Goal: Information Seeking & Learning: Learn about a topic

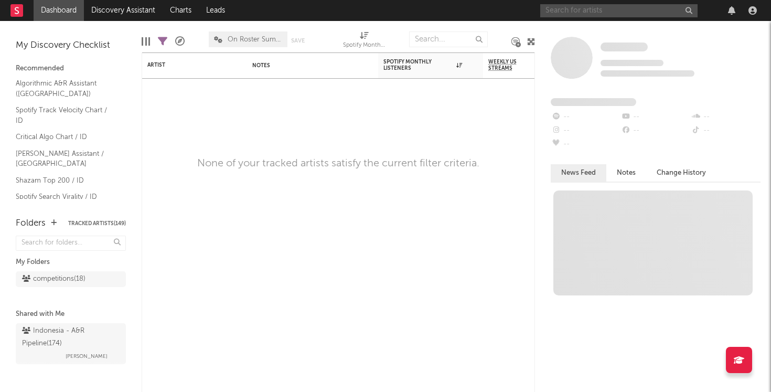
click at [586, 10] on input "text" at bounding box center [618, 10] width 157 height 13
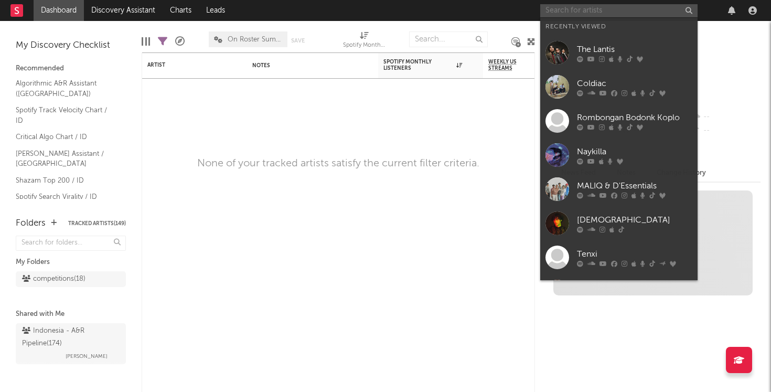
type input "h"
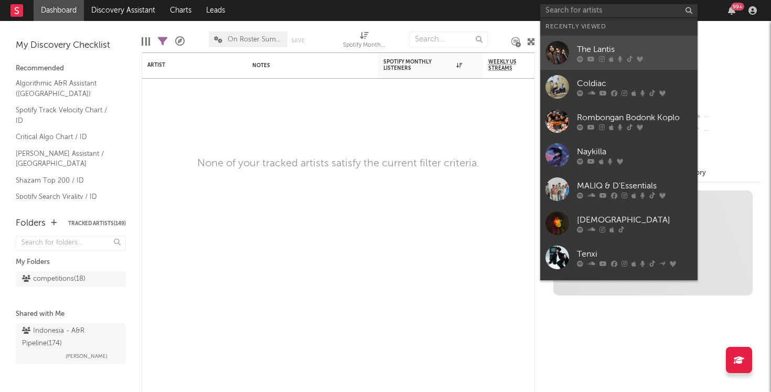
click at [622, 53] on div "The Lantis" at bounding box center [634, 49] width 115 height 13
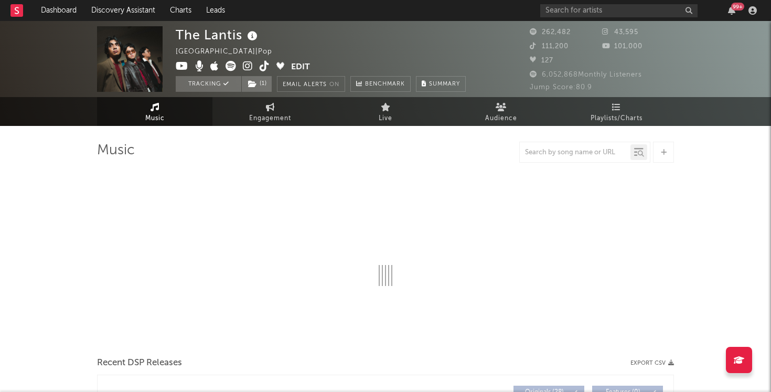
select select "6m"
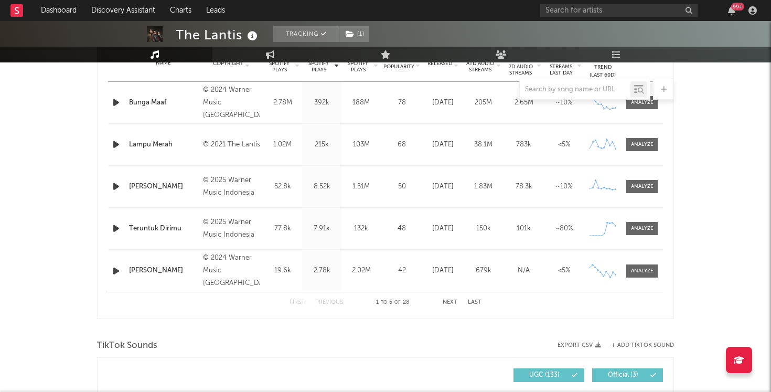
scroll to position [452, 0]
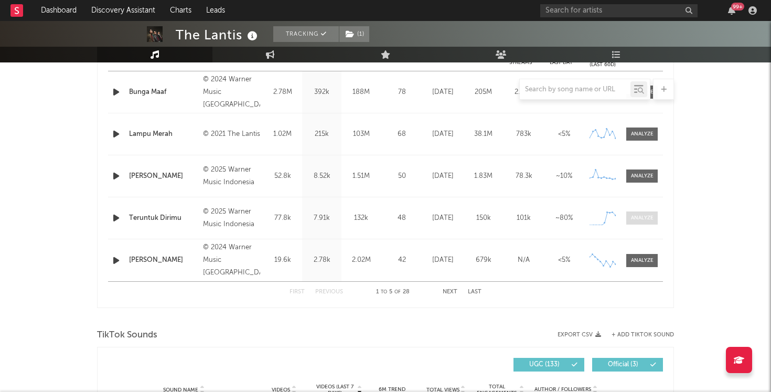
click at [646, 220] on div at bounding box center [642, 218] width 23 height 8
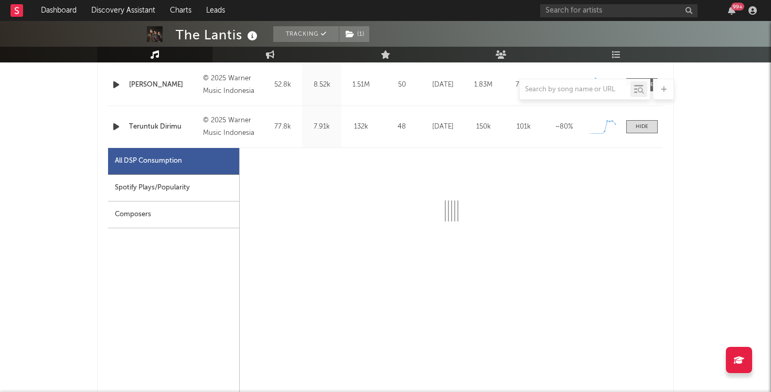
scroll to position [562, 0]
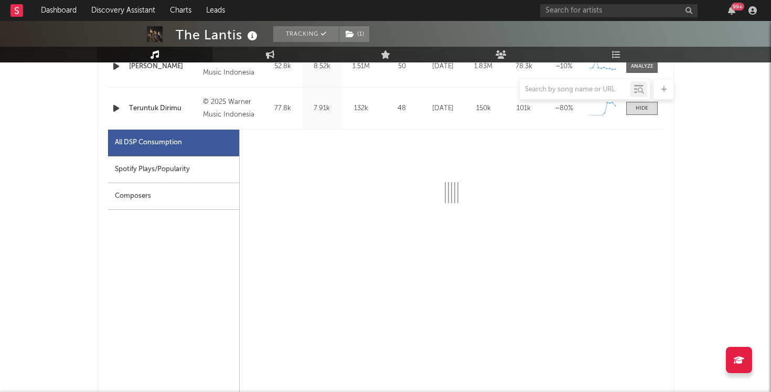
select select "1w"
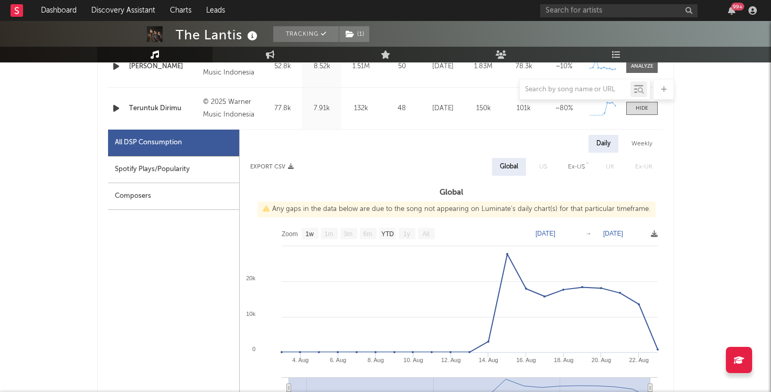
click at [185, 170] on div "Spotify Plays/Popularity" at bounding box center [173, 169] width 131 height 27
select select "1w"
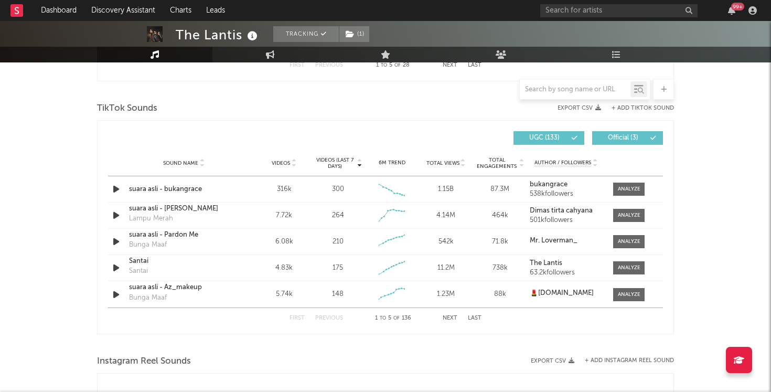
scroll to position [1171, 0]
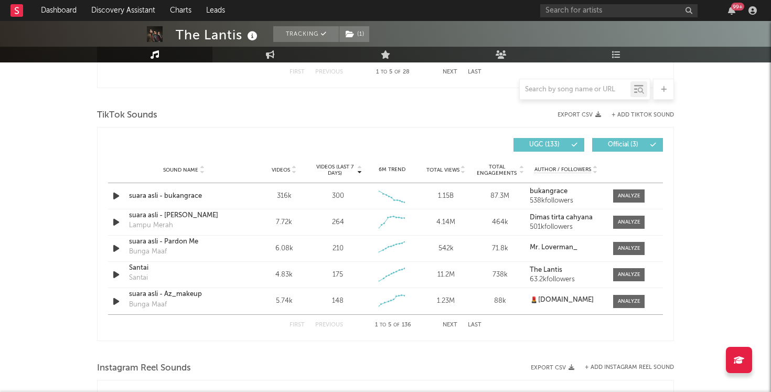
click at [451, 326] on button "Next" at bounding box center [449, 325] width 15 height 6
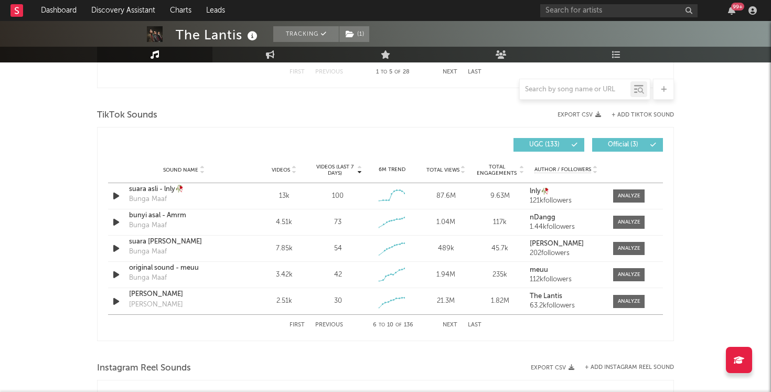
click at [451, 326] on button "Next" at bounding box center [449, 325] width 15 height 6
click at [115, 299] on icon "button" at bounding box center [116, 301] width 11 height 13
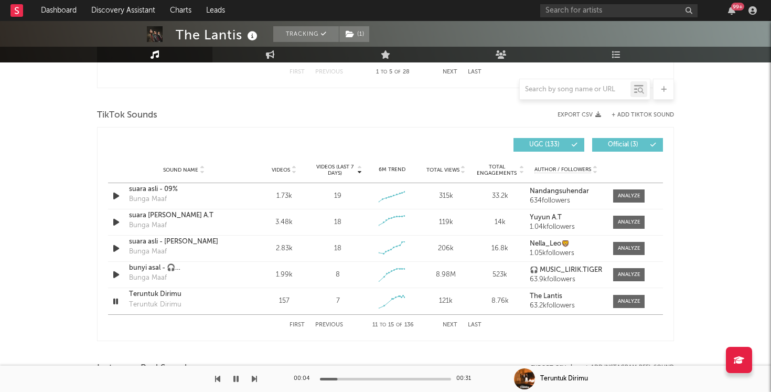
click at [450, 323] on button "Next" at bounding box center [449, 325] width 15 height 6
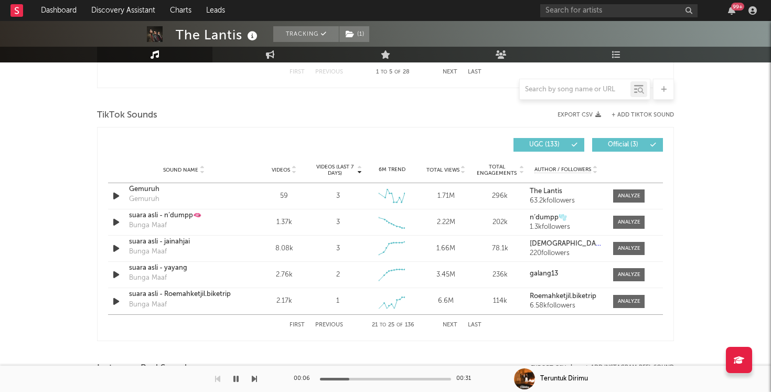
click at [450, 323] on button "Next" at bounding box center [449, 325] width 15 height 6
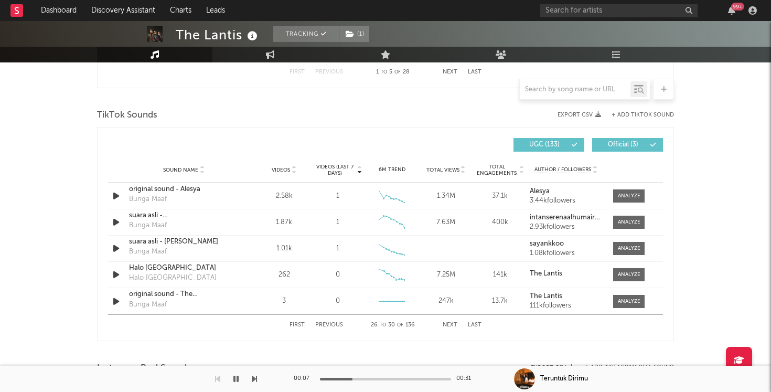
click at [450, 323] on button "Next" at bounding box center [449, 325] width 15 height 6
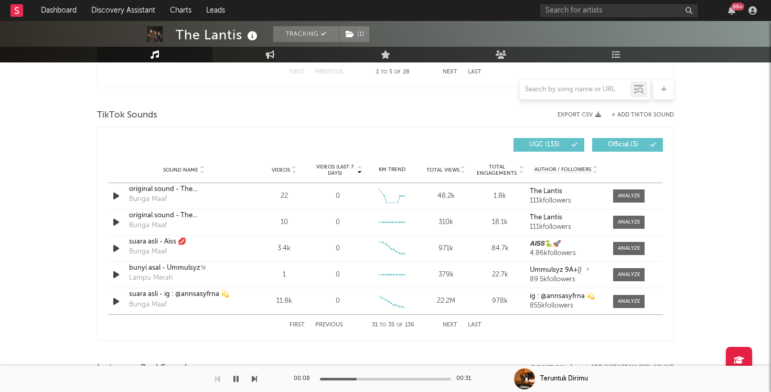
click at [450, 323] on button "Next" at bounding box center [449, 325] width 15 height 6
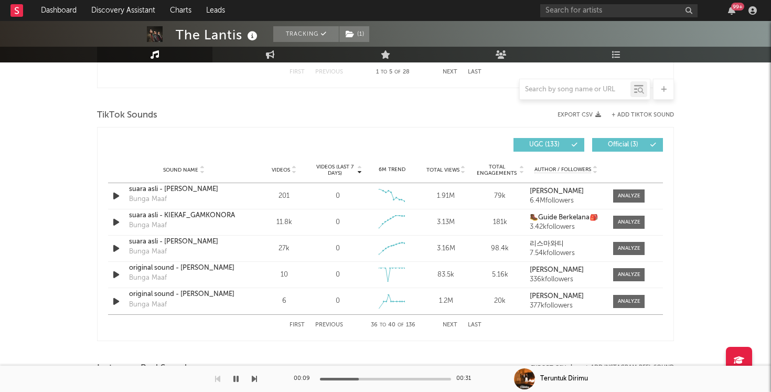
click at [450, 323] on button "Next" at bounding box center [449, 325] width 15 height 6
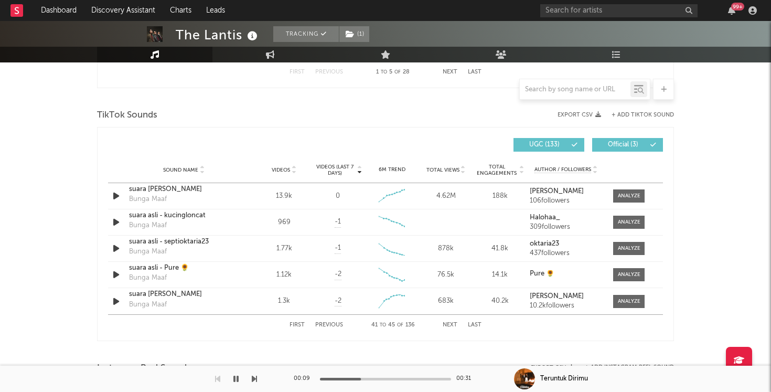
click at [450, 323] on button "Next" at bounding box center [449, 325] width 15 height 6
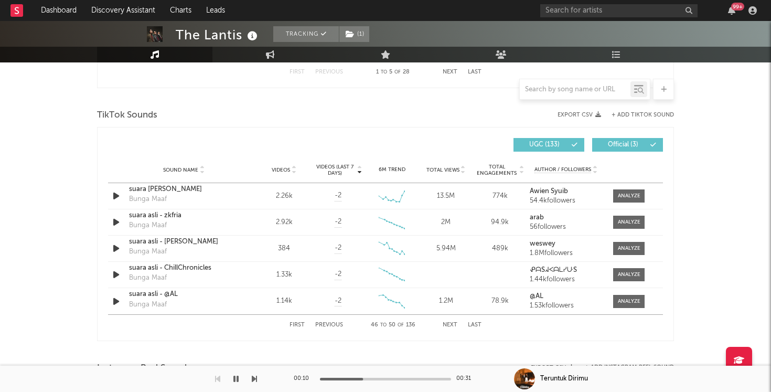
click at [450, 323] on button "Next" at bounding box center [449, 325] width 15 height 6
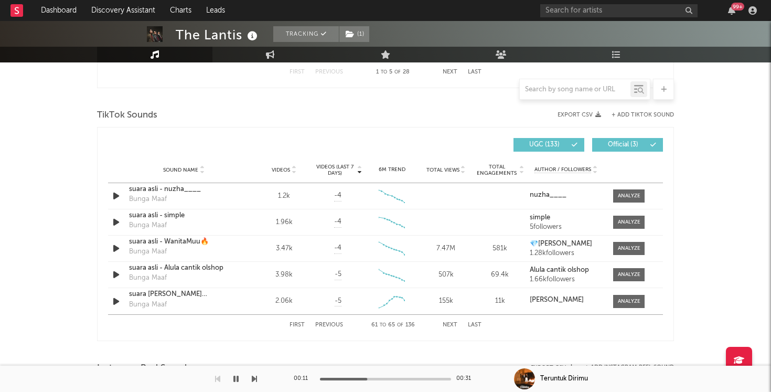
click at [450, 323] on button "Next" at bounding box center [449, 325] width 15 height 6
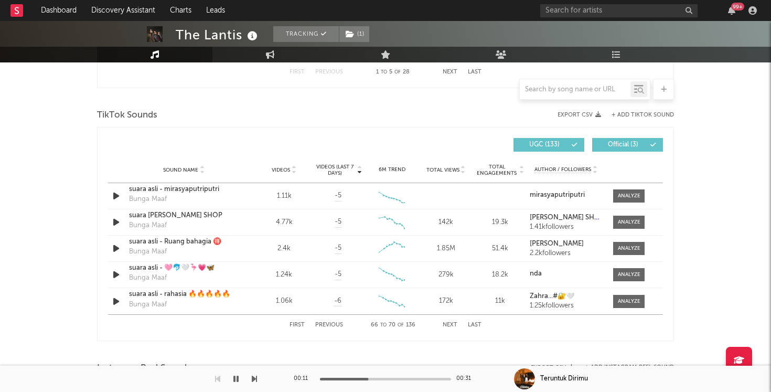
click at [450, 323] on button "Next" at bounding box center [449, 325] width 15 height 6
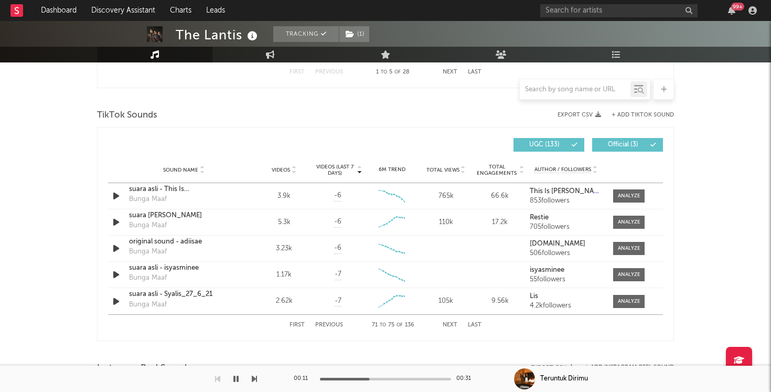
click at [450, 323] on button "Next" at bounding box center [449, 325] width 15 height 6
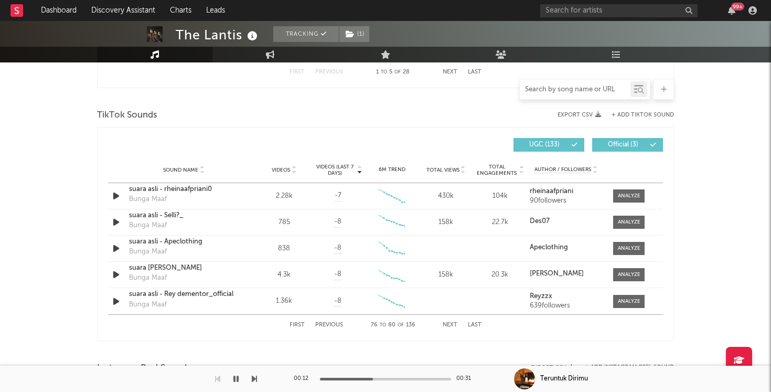
click at [559, 90] on input "text" at bounding box center [575, 89] width 111 height 8
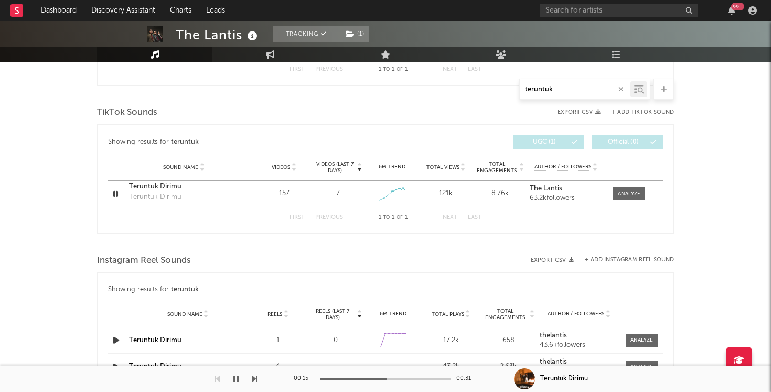
scroll to position [1000, 0]
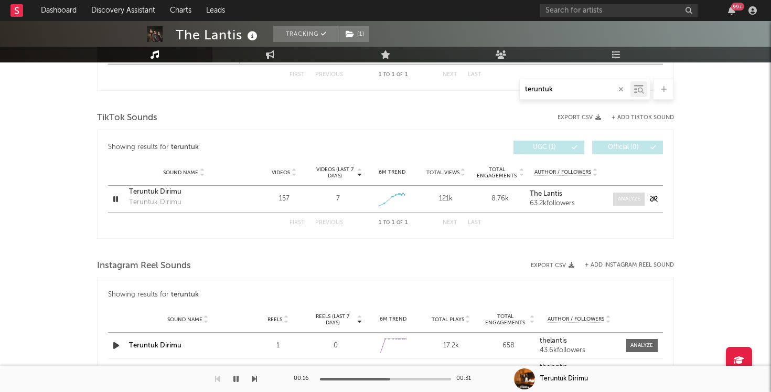
type input "teruntuk"
click at [624, 197] on div at bounding box center [629, 199] width 23 height 8
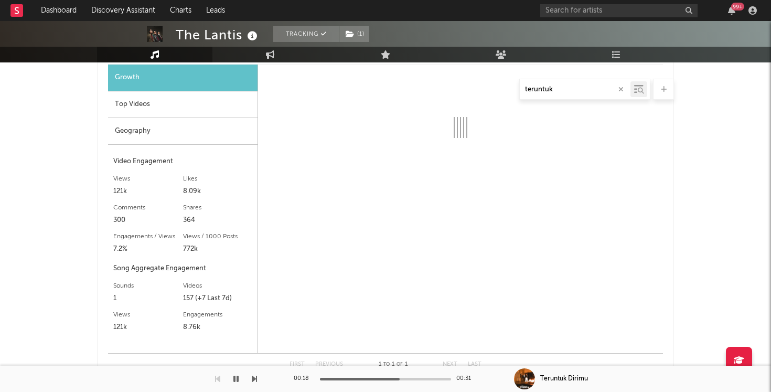
scroll to position [1148, 0]
select select "1w"
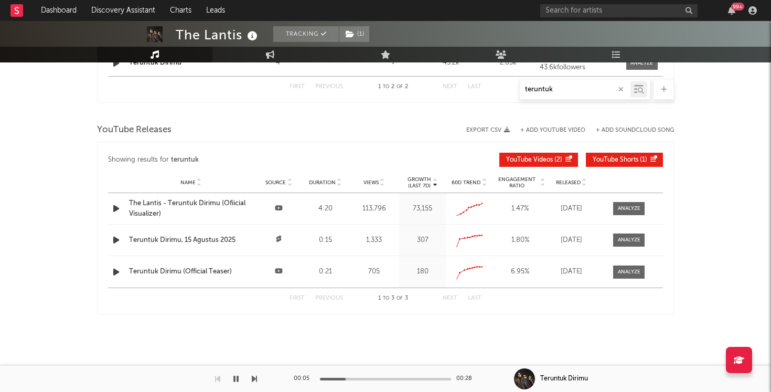
scroll to position [1599, 0]
